Goal: Find specific page/section: Find specific page/section

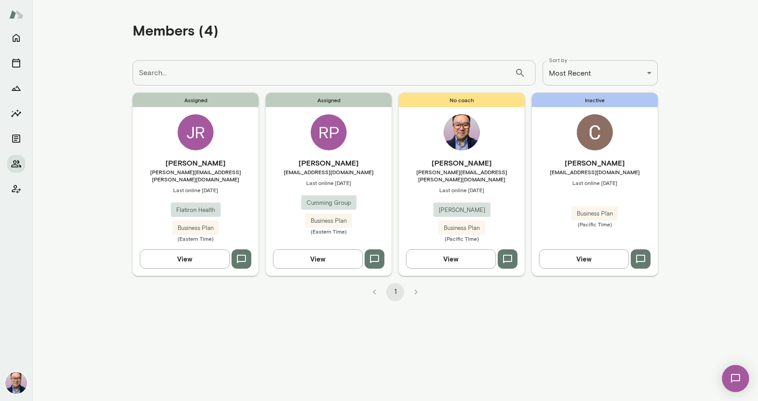
click at [598, 178] on div "[PERSON_NAME] [EMAIL_ADDRESS][DOMAIN_NAME] Last online [DATE] Business Plan (Pa…" at bounding box center [595, 192] width 126 height 70
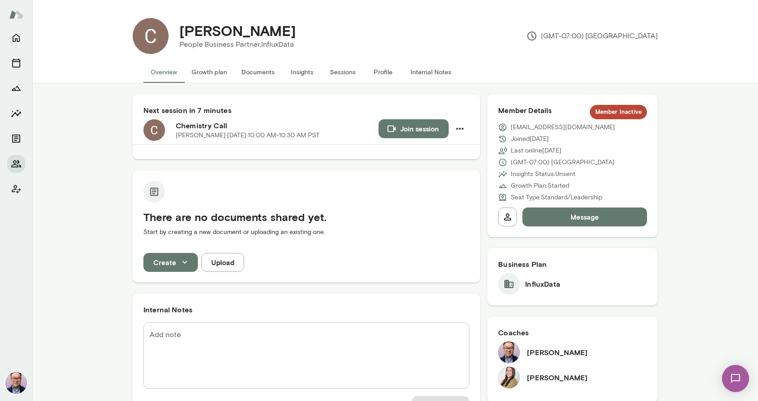
click at [242, 73] on button "Documents" at bounding box center [258, 72] width 48 height 22
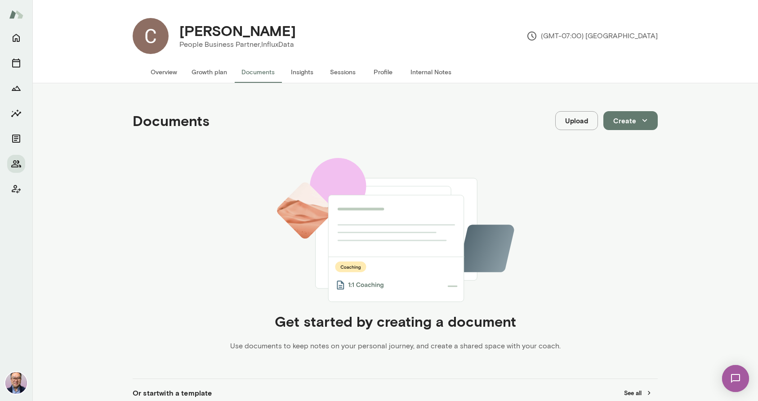
click at [215, 77] on button "Growth plan" at bounding box center [209, 72] width 50 height 22
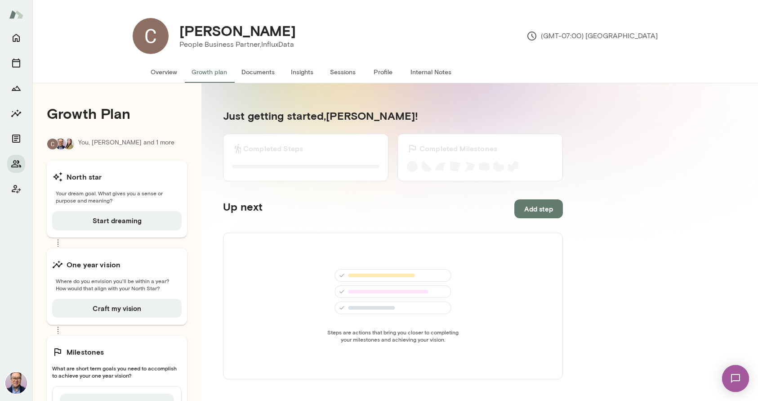
click at [166, 73] on button "Overview" at bounding box center [163, 72] width 41 height 22
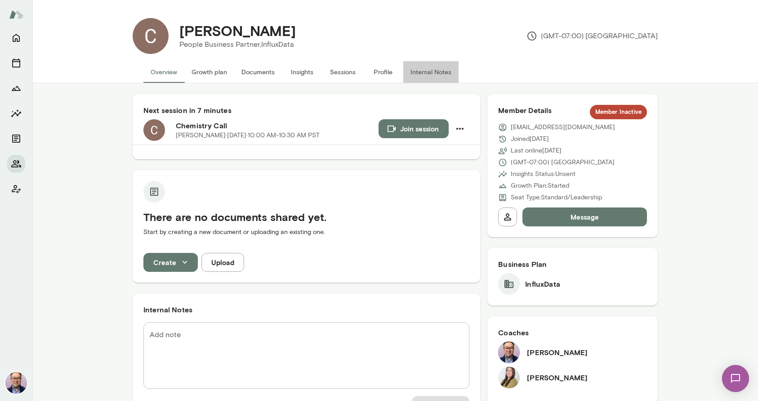
click at [432, 72] on button "Internal Notes" at bounding box center [430, 72] width 55 height 22
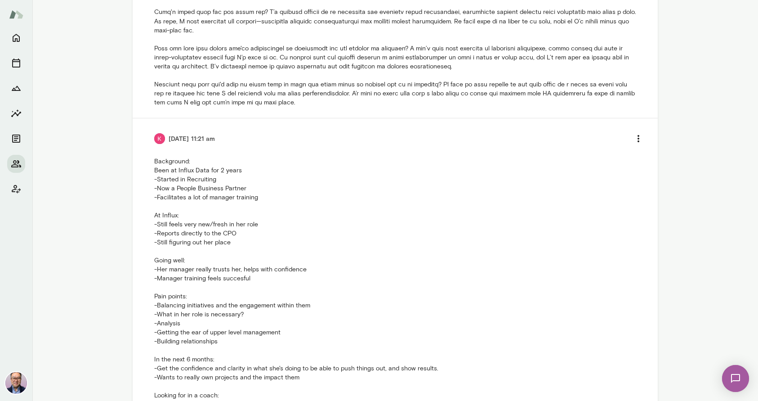
scroll to position [461, 0]
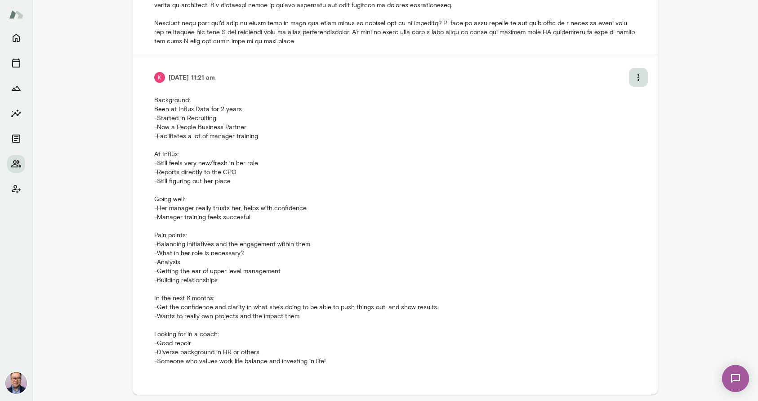
click at [638, 76] on div at bounding box center [379, 200] width 758 height 401
click at [645, 91] on ul at bounding box center [644, 89] width 7 height 7
click at [501, 139] on div at bounding box center [379, 200] width 758 height 401
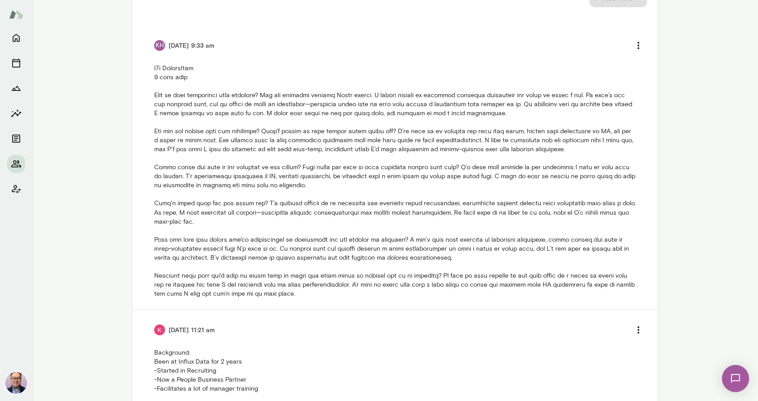
scroll to position [201, 0]
